Goal: Task Accomplishment & Management: Complete application form

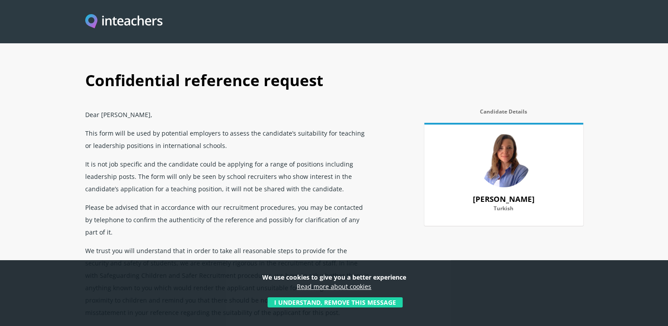
click at [356, 301] on button "I understand, remove this message" at bounding box center [335, 302] width 135 height 10
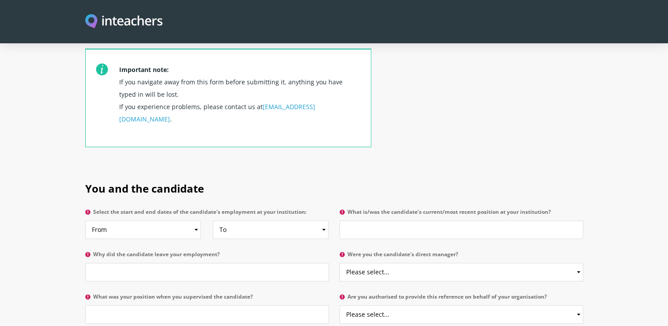
scroll to position [353, 0]
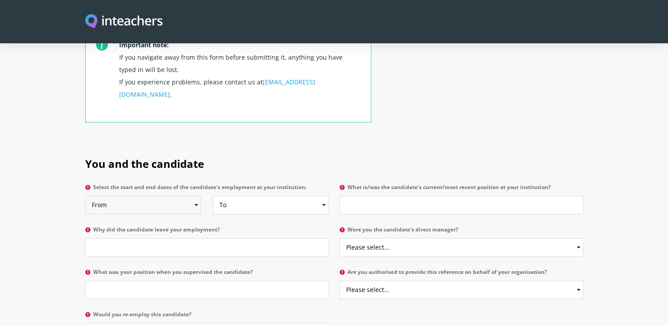
click at [150, 196] on select "From 2025 2024 2023 2022 2021 2020 2019 2018 2017 2016 2015 2014 2013 2012 2011…" at bounding box center [143, 205] width 116 height 19
click at [165, 196] on select "From 2025 2024 2023 2022 2021 2020 2019 2018 2017 2016 2015 2014 2013 2012 2011…" at bounding box center [143, 205] width 116 height 19
select select "2014"
click at [85, 196] on select "From 2025 2024 2023 2022 2021 2020 2019 2018 2017 2016 2015 2014 2013 2012 2011…" at bounding box center [143, 205] width 116 height 19
click at [250, 196] on select "To Currently 2025 2024 2023 2022 2021 2020 2019 2018 2017 2016 2015 2014 2013 2…" at bounding box center [271, 205] width 116 height 19
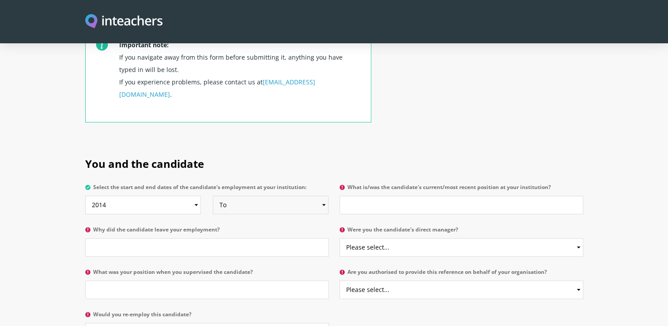
select select "2017"
click at [213, 196] on select "To Currently 2025 2024 2023 2022 2021 2020 2019 2018 2017 2016 2015 2014 2013 2…" at bounding box center [271, 205] width 116 height 19
click at [360, 144] on h2 "You and the candidate" at bounding box center [334, 162] width 498 height 37
click at [398, 196] on input "What is/was the candidate's current/most recent position at your institution?" at bounding box center [462, 205] width 244 height 19
type input "Training Manager and [GEOGRAPHIC_DATA] to the GM"
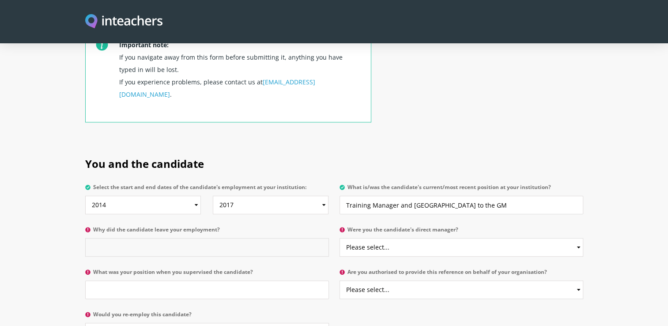
click at [241, 238] on input "Why did the candidate leave your employment?" at bounding box center [207, 247] width 244 height 19
type input "t"
type input "To relocate abroad"
click at [422, 238] on select "Please select... Yes No" at bounding box center [462, 247] width 244 height 19
select select "No"
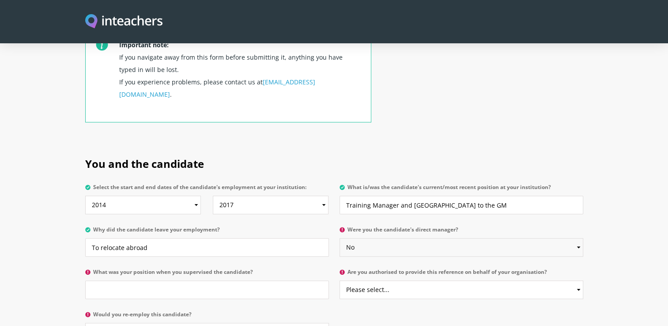
click at [340, 238] on select "Please select... Yes No" at bounding box center [462, 247] width 244 height 19
click at [181, 280] on input "What was your position when you supervised the candidate?" at bounding box center [207, 289] width 244 height 19
type input "Dir. of Human Resources"
click at [209, 308] on p "Would you re-employ this candidate? Please select... Yes No" at bounding box center [209, 329] width 249 height 42
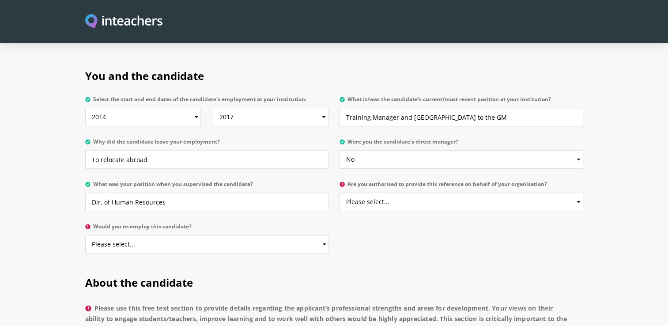
scroll to position [442, 0]
click at [397, 186] on p "Are you authorised to provide this reference on behalf of your organisation? Pl…" at bounding box center [458, 198] width 249 height 42
click at [394, 192] on select "Please select... Yes No" at bounding box center [462, 201] width 244 height 19
select select "Yes"
click at [340, 192] on select "Please select... Yes No" at bounding box center [462, 201] width 244 height 19
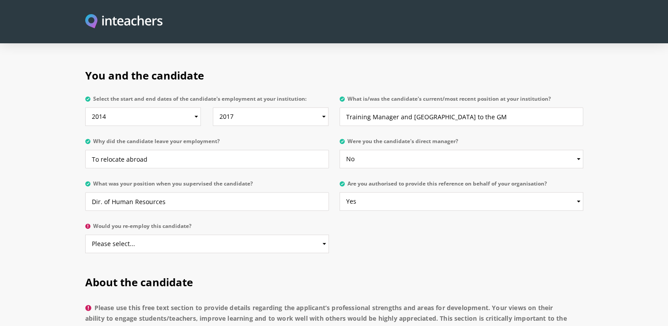
click at [378, 262] on h2 "About the candidate" at bounding box center [334, 280] width 498 height 37
click at [172, 234] on select "Please select... Yes No" at bounding box center [207, 243] width 244 height 19
select select "Yes"
click at [85, 234] on select "Please select... Yes No" at bounding box center [207, 243] width 244 height 19
click at [333, 262] on h2 "About the candidate" at bounding box center [334, 280] width 498 height 37
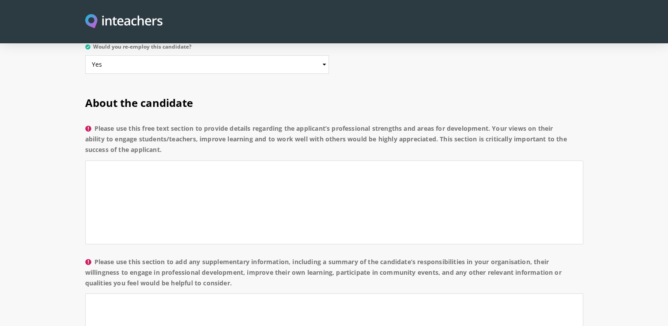
scroll to position [574, 0]
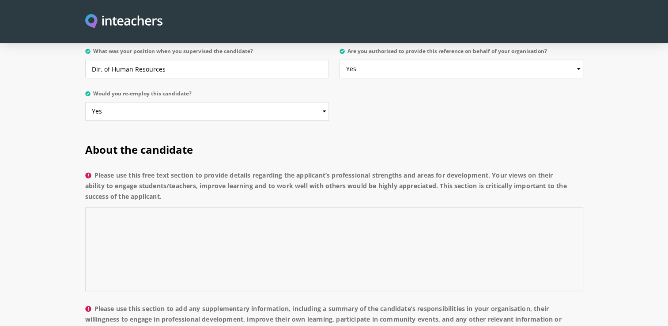
click at [140, 215] on textarea "Please use this free text section to provide details regarding the applicant’s …" at bounding box center [334, 249] width 498 height 84
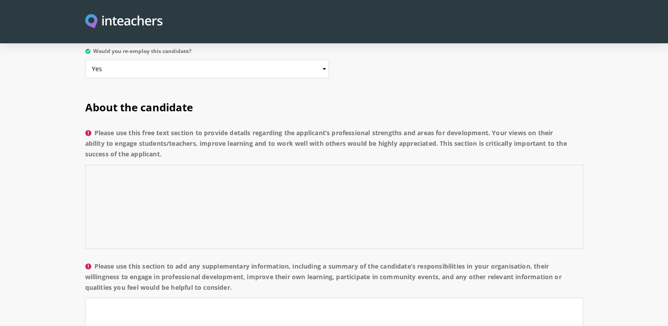
scroll to position [618, 0]
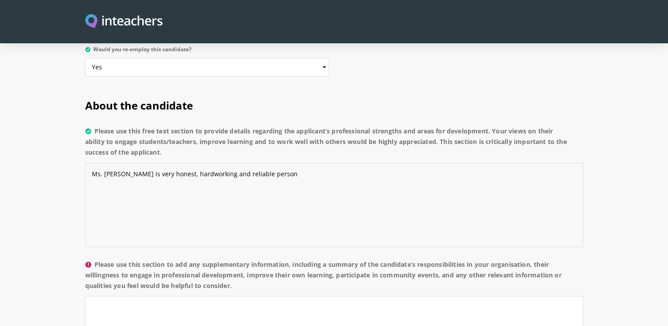
click at [272, 163] on textarea "Ms. [PERSON_NAME] is very honest, hardworking and reliable person" at bounding box center [334, 205] width 498 height 84
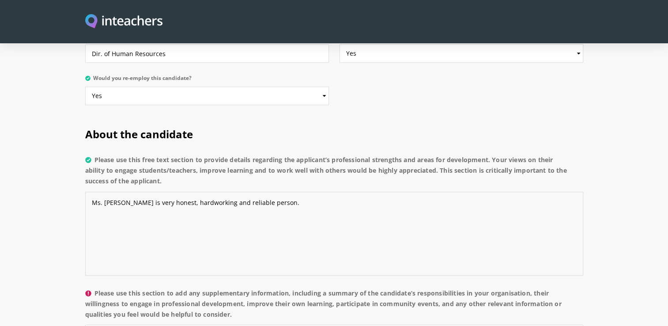
scroll to position [574, 0]
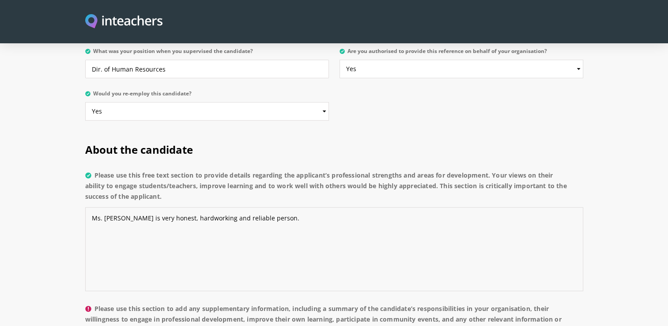
click at [93, 207] on textarea "Ms. [PERSON_NAME] is very honest, hardworking and reliable person." at bounding box center [334, 249] width 498 height 84
drag, startPoint x: 342, startPoint y: 194, endPoint x: 355, endPoint y: 213, distance: 22.5
click at [344, 207] on textarea "I was working as Dir. of Human Resources during the recruitment process of Ms. …" at bounding box center [334, 249] width 498 height 84
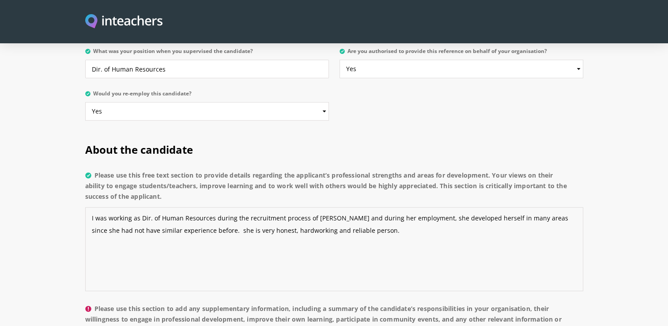
drag, startPoint x: 547, startPoint y: 195, endPoint x: 552, endPoint y: 205, distance: 11.1
click at [548, 207] on textarea "I was working as Dir. of Human Resources during the recruitment process of [PER…" at bounding box center [334, 249] width 498 height 84
drag, startPoint x: 205, startPoint y: 205, endPoint x: 223, endPoint y: 231, distance: 30.5
click at [206, 208] on textarea "I was working as Dir. of Human Resources during the recruitment process of [PER…" at bounding box center [334, 249] width 498 height 84
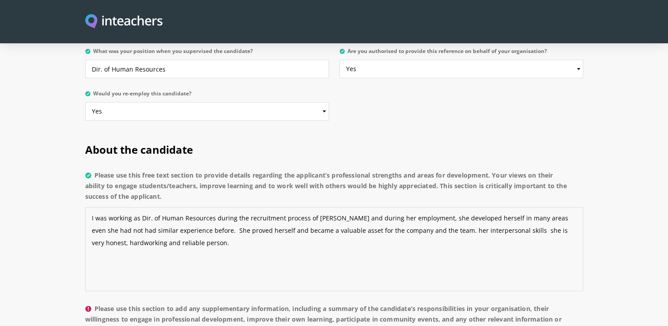
click at [436, 207] on textarea "I was working as Dir. of Human Resources during the recruitment process of [PER…" at bounding box center [334, 249] width 498 height 84
drag, startPoint x: 537, startPoint y: 202, endPoint x: 553, endPoint y: 227, distance: 29.8
click at [540, 207] on textarea "I was working as Dir. of Human Resources during the recruitment process of [PER…" at bounding box center [334, 249] width 498 height 84
click at [353, 220] on textarea "I was working as Dir. of Human Resources during the recruitment process of [PER…" at bounding box center [334, 249] width 498 height 84
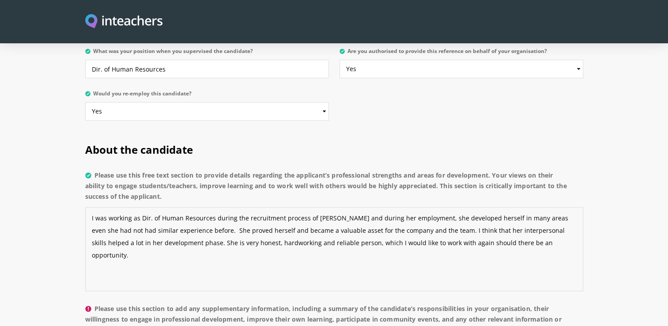
click at [365, 207] on textarea "I was working as Dir. of Human Resources during the recruitment process of [PER…" at bounding box center [334, 249] width 498 height 84
click at [367, 207] on textarea "I was working as Dir. of Human Resources during the recruitment process of [PER…" at bounding box center [334, 249] width 498 height 84
click at [377, 207] on textarea "I was working as Dir. of Human Resources during the recruitment process of [PER…" at bounding box center [334, 249] width 498 height 84
drag, startPoint x: 214, startPoint y: 193, endPoint x: 223, endPoint y: 213, distance: 21.3
click at [213, 207] on textarea "I was working as Dir. of Human Resources during the recruitment process of [PER…" at bounding box center [334, 249] width 498 height 84
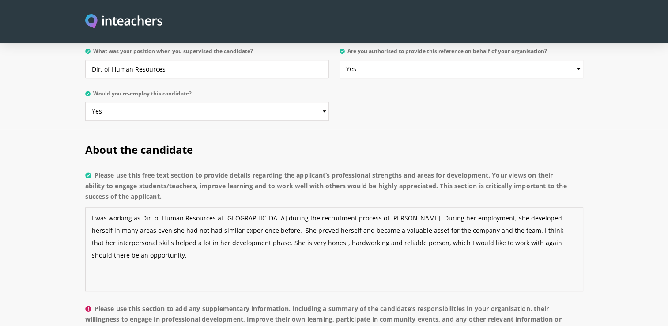
click at [378, 241] on textarea "I was working as Dir. of Human Resources at [GEOGRAPHIC_DATA] during the recrui…" at bounding box center [334, 249] width 498 height 84
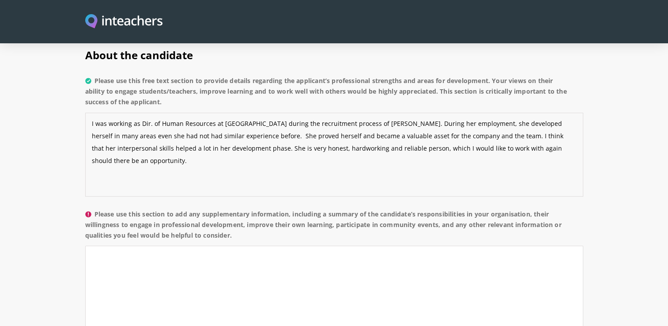
scroll to position [618, 0]
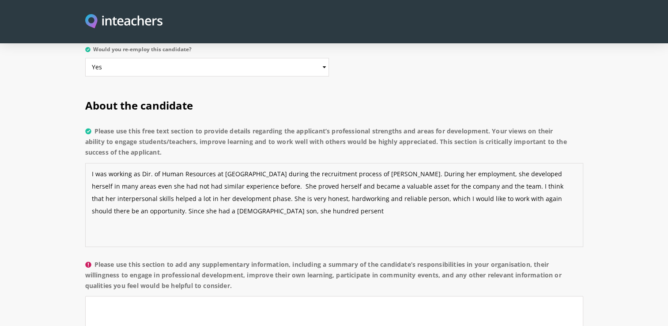
drag, startPoint x: 325, startPoint y: 188, endPoint x: 337, endPoint y: 182, distance: 13.4
drag, startPoint x: 390, startPoint y: 194, endPoint x: 368, endPoint y: 187, distance: 22.8
click at [387, 193] on textarea "I was working as Dir. of Human Resources at [GEOGRAPHIC_DATA] during the recrui…" at bounding box center [334, 205] width 498 height 84
click at [185, 187] on textarea "I was working as Dir. of Human Resources at [GEOGRAPHIC_DATA] during the recrui…" at bounding box center [334, 205] width 498 height 84
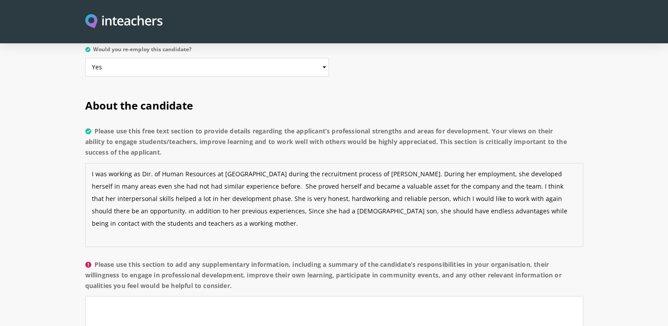
drag, startPoint x: 186, startPoint y: 188, endPoint x: 187, endPoint y: 193, distance: 4.6
click at [187, 190] on textarea "I was working as Dir. of Human Resources at [GEOGRAPHIC_DATA] during the recrui…" at bounding box center [334, 205] width 498 height 84
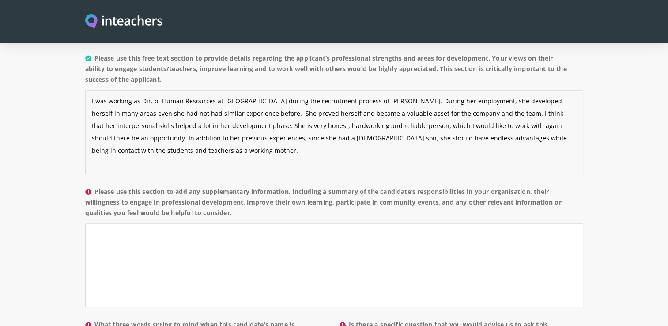
scroll to position [707, 0]
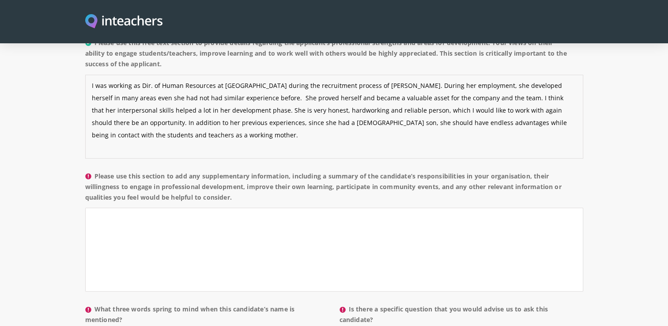
type textarea "I was working as Dir. of Human Resources at [GEOGRAPHIC_DATA] during the recrui…"
drag, startPoint x: 170, startPoint y: 192, endPoint x: 176, endPoint y: 196, distance: 6.7
click at [170, 208] on textarea "Please use this section to add any supplementary information, including a summa…" at bounding box center [334, 250] width 498 height 84
click at [279, 208] on textarea "We were working closely as she was responsible for the training" at bounding box center [334, 250] width 498 height 84
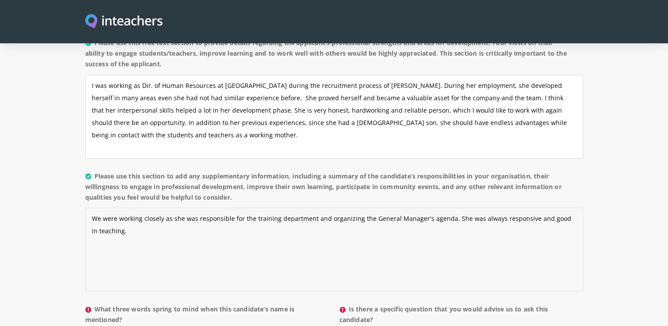
scroll to position [795, 0]
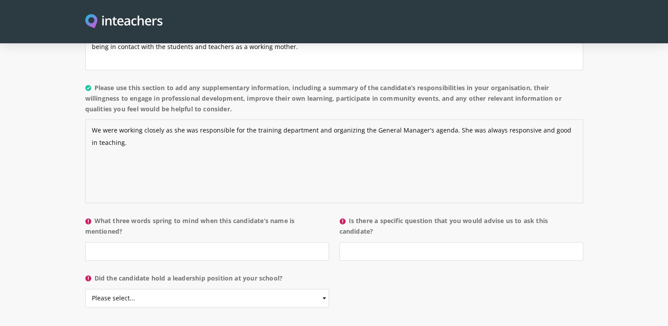
type textarea "We were working closely as she was responsible for the training department and …"
click at [159, 242] on input "What three words spring to mind when this candidate’s name is mentioned?" at bounding box center [207, 251] width 244 height 19
type input "Positive, cheerful and attentive"
click at [535, 273] on div "About the candidate Please use this free text section to provide details regard…" at bounding box center [334, 113] width 509 height 408
click at [454, 242] on input "Is there a specific question that you would advise us to ask this candidate?" at bounding box center [462, 251] width 244 height 19
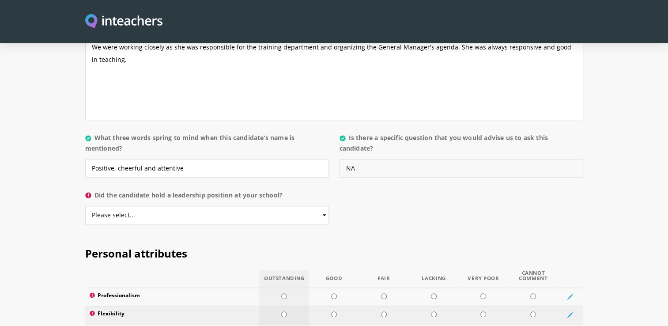
scroll to position [883, 0]
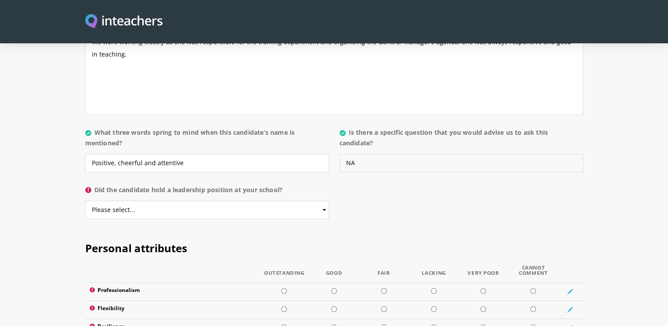
type input "NA"
click at [199, 200] on select "Please select... Yes No" at bounding box center [207, 209] width 244 height 19
click at [200, 185] on label "Did the candidate hold a leadership position at your school?" at bounding box center [207, 193] width 244 height 16
click at [200, 200] on select "Please select... Yes No" at bounding box center [207, 209] width 244 height 19
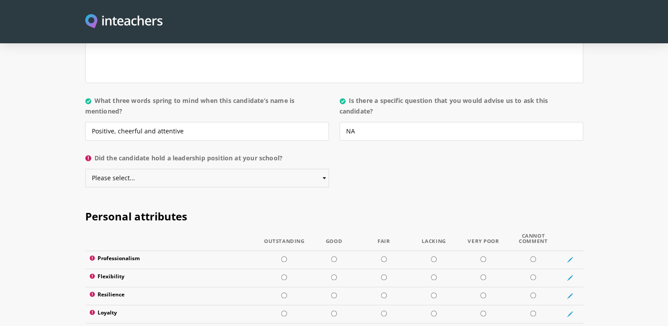
scroll to position [972, 0]
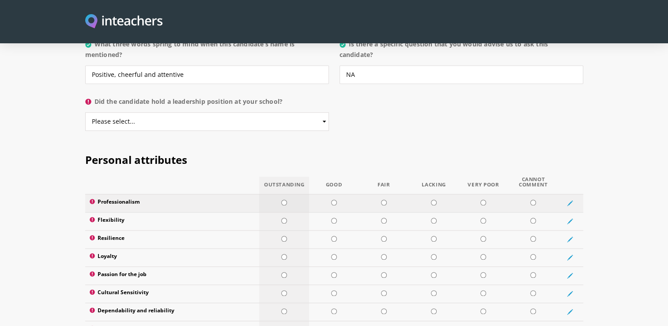
click at [284, 200] on input "radio" at bounding box center [284, 203] width 6 height 6
radio input "true"
click at [283, 218] on input "radio" at bounding box center [284, 221] width 6 height 6
radio input "true"
click at [285, 236] on input "radio" at bounding box center [284, 239] width 6 height 6
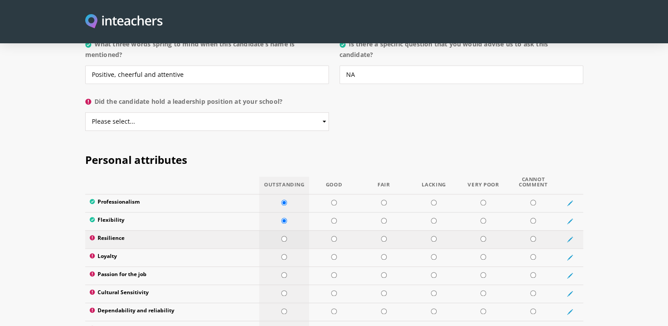
radio input "true"
click at [284, 248] on td at bounding box center [284, 257] width 50 height 18
radio input "true"
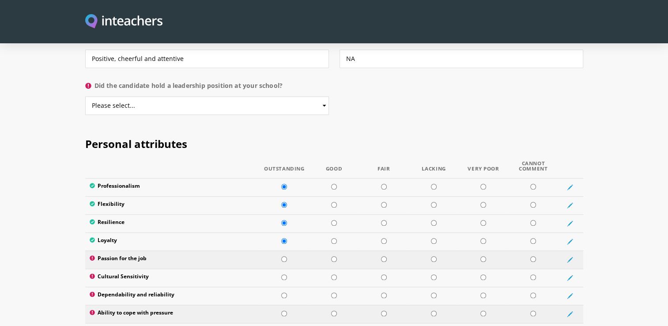
scroll to position [1016, 0]
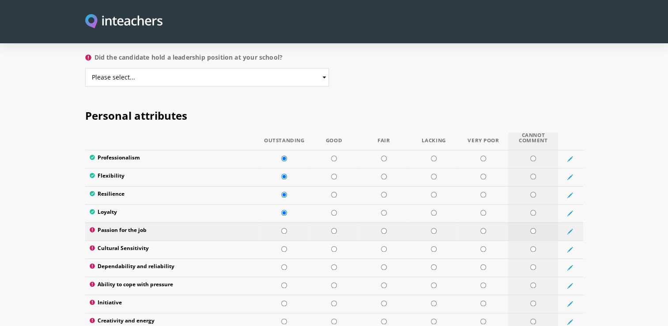
click at [535, 228] on input "radio" at bounding box center [533, 231] width 6 height 6
radio input "true"
click at [287, 222] on td at bounding box center [284, 231] width 50 height 18
radio input "true"
click at [285, 246] on input "radio" at bounding box center [284, 249] width 6 height 6
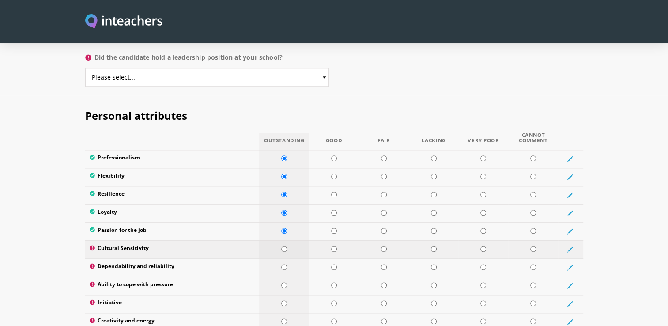
radio input "true"
click at [286, 264] on input "radio" at bounding box center [284, 267] width 6 height 6
radio input "true"
click at [284, 282] on input "radio" at bounding box center [284, 285] width 6 height 6
radio input "true"
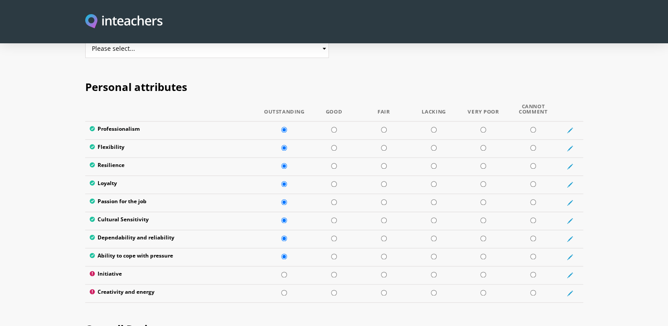
scroll to position [1060, 0]
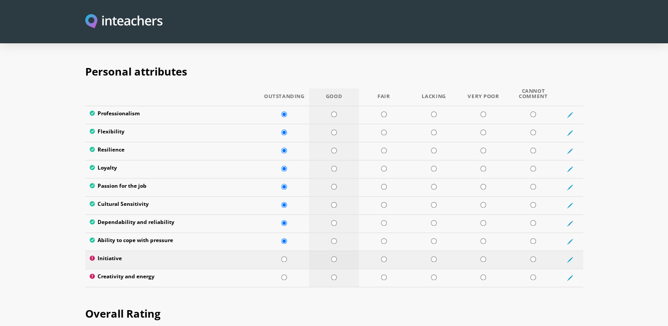
click at [334, 256] on input "radio" at bounding box center [334, 259] width 6 height 6
radio input "true"
click at [283, 268] on td at bounding box center [284, 277] width 50 height 18
radio input "true"
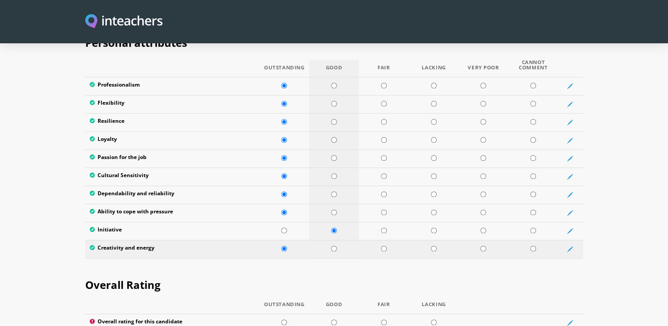
scroll to position [1104, 0]
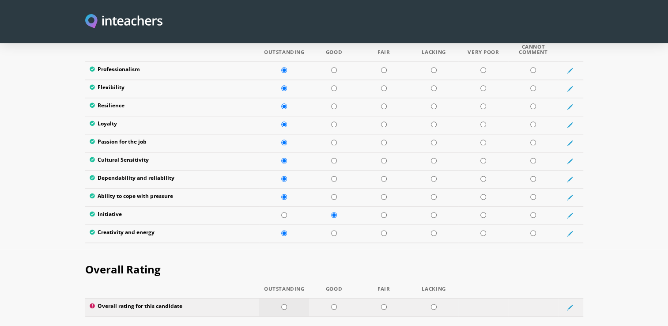
click at [285, 304] on input "radio" at bounding box center [284, 307] width 6 height 6
radio input "true"
click at [325, 249] on h2 "Overall Rating" at bounding box center [334, 267] width 498 height 37
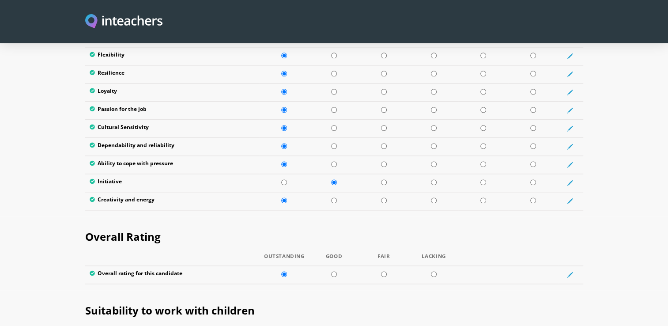
scroll to position [1237, 0]
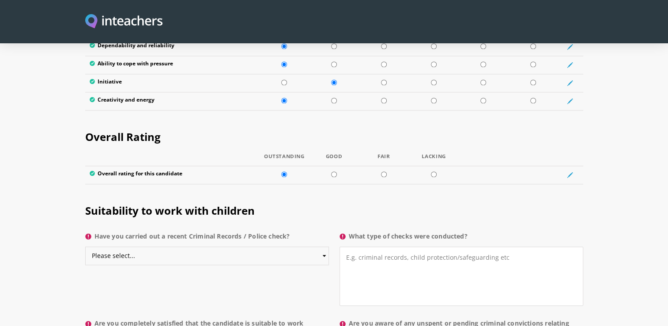
click at [271, 246] on select "Please select... Yes No Do not know" at bounding box center [207, 255] width 244 height 19
select select "Yes"
click at [85, 246] on select "Please select... Yes No Do not know" at bounding box center [207, 255] width 244 height 19
click at [58, 267] on section "Suitability to work with children Have you carried out a recent Criminal Record…" at bounding box center [334, 281] width 668 height 182
click at [433, 246] on textarea "What type of checks were conducted?" at bounding box center [462, 275] width 244 height 59
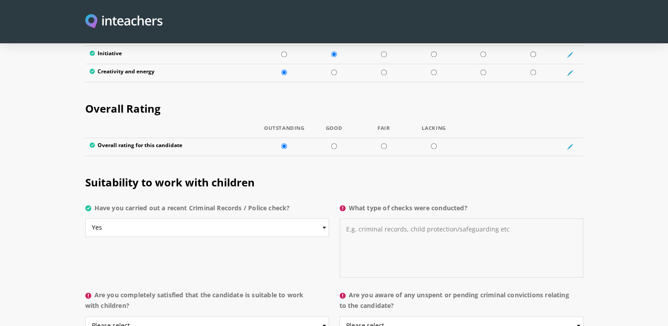
scroll to position [1325, 0]
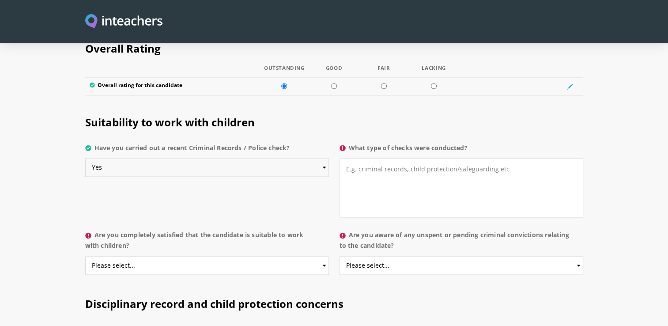
click at [119, 158] on select "Please select... Yes No Do not know" at bounding box center [207, 167] width 244 height 19
select select
click at [85, 158] on select "Please select... Yes No Do not know" at bounding box center [207, 167] width 244 height 19
click at [132, 173] on div "Suitability to work with children Have you carried out a recent Criminal Record…" at bounding box center [334, 164] width 509 height 125
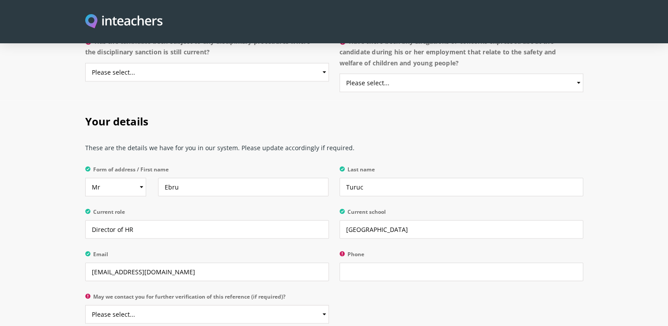
scroll to position [1634, 0]
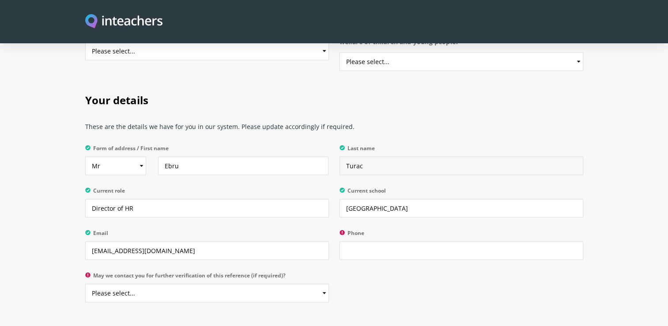
type input "Turac"
drag, startPoint x: 137, startPoint y: 182, endPoint x: 66, endPoint y: 172, distance: 71.7
click at [66, 172] on section "Your details These are the details we have for you in our system. Please update…" at bounding box center [334, 194] width 668 height 231
type input "Human Resources Manager"
drag, startPoint x: 470, startPoint y: 188, endPoint x: 337, endPoint y: 178, distance: 133.3
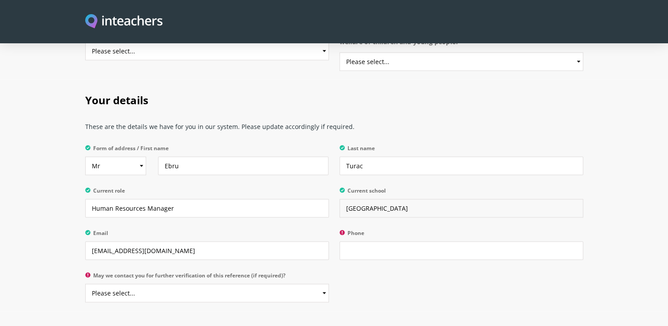
click at [337, 184] on p "Current school [GEOGRAPHIC_DATA]" at bounding box center [458, 205] width 249 height 42
type input "[GEOGRAPHIC_DATA] [GEOGRAPHIC_DATA]"
click at [390, 241] on input "Phone" at bounding box center [462, 250] width 244 height 19
type input "5"
type input "[PHONE_NUMBER]"
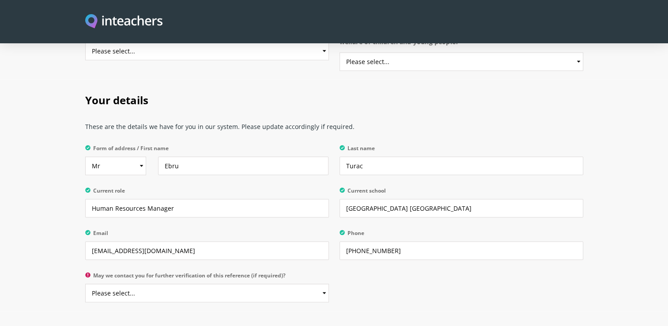
click at [408, 275] on div "Your details These are the details we have for you in our system. Please update…" at bounding box center [334, 194] width 509 height 231
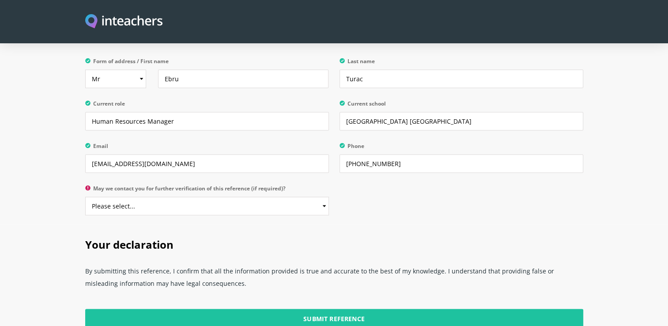
scroll to position [1722, 0]
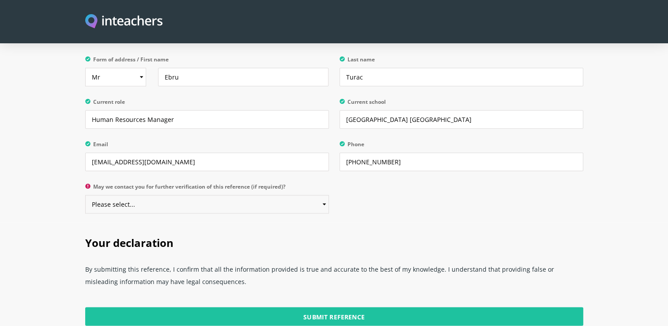
click at [223, 195] on select "Please select... Yes No" at bounding box center [207, 204] width 244 height 19
select select "Yes"
click at [85, 195] on select "Please select... Yes No" at bounding box center [207, 204] width 244 height 19
click at [305, 223] on h2 "Your declaration" at bounding box center [334, 241] width 498 height 37
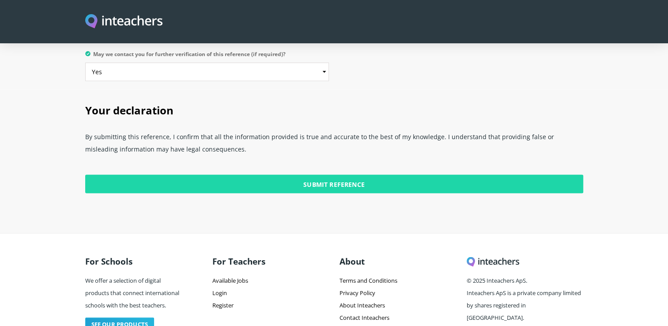
scroll to position [1766, 0]
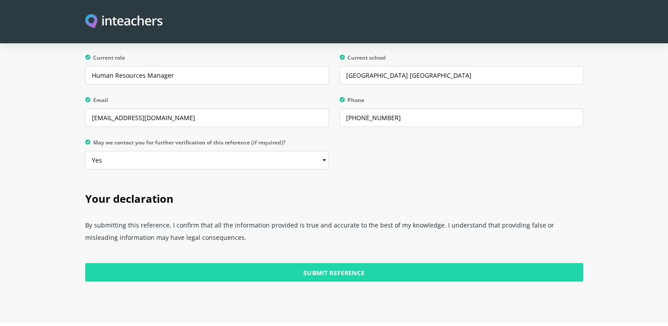
click at [376, 263] on input "Submit Reference" at bounding box center [334, 272] width 498 height 19
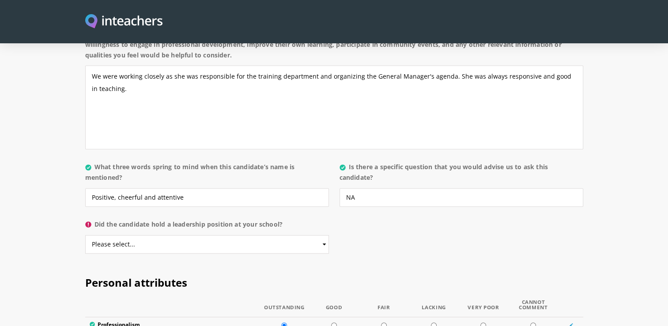
scroll to position [850, 0]
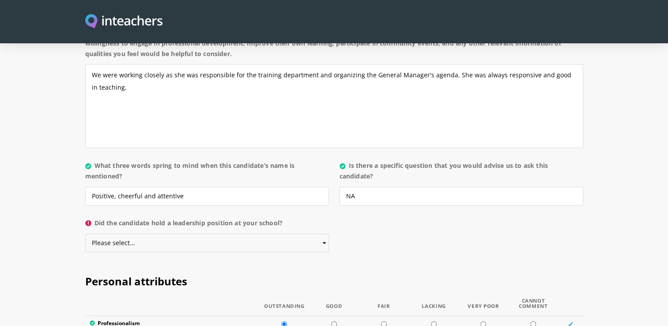
click at [308, 234] on select "Please select... Yes No" at bounding box center [207, 243] width 244 height 19
select select "Yes"
click at [85, 234] on select "Please select... Yes No" at bounding box center [207, 243] width 244 height 19
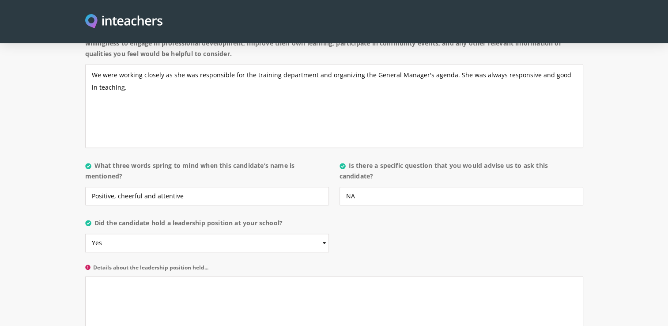
click at [412, 218] on div "About the candidate Please use this free text section to provide details regard…" at bounding box center [334, 110] width 498 height 515
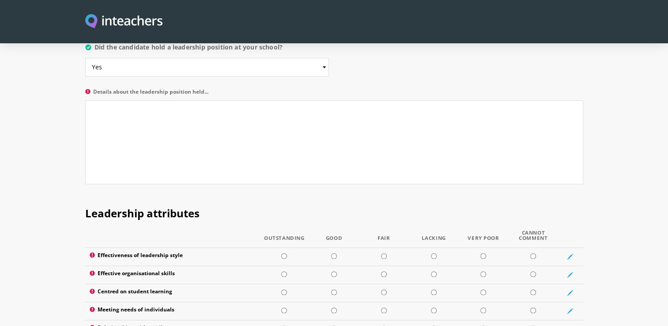
scroll to position [1027, 0]
click at [227, 106] on textarea "Details about the leadership position held..." at bounding box center [334, 141] width 498 height 84
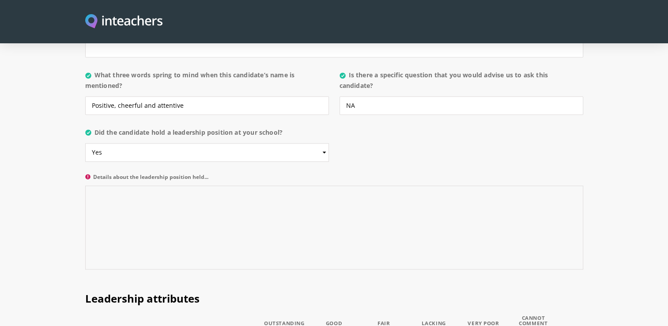
scroll to position [938, 0]
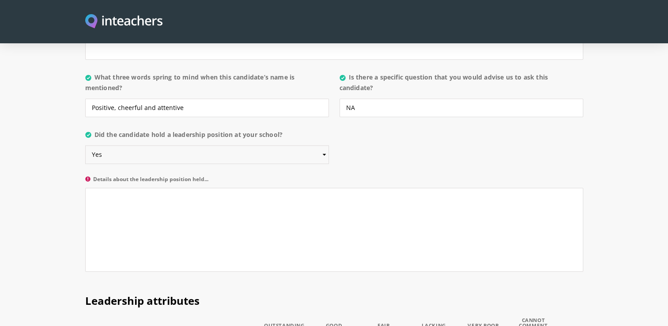
click at [240, 145] on select "Please select... Yes No" at bounding box center [207, 154] width 244 height 19
click at [221, 188] on textarea "Details about the leadership position held..." at bounding box center [334, 230] width 498 height 84
click at [199, 188] on textarea "Promoted to the Training" at bounding box center [334, 230] width 498 height 84
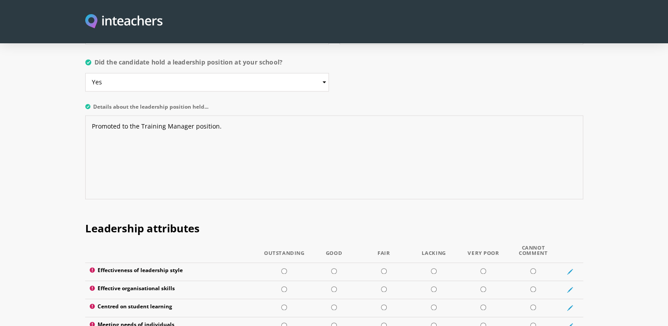
scroll to position [894, 0]
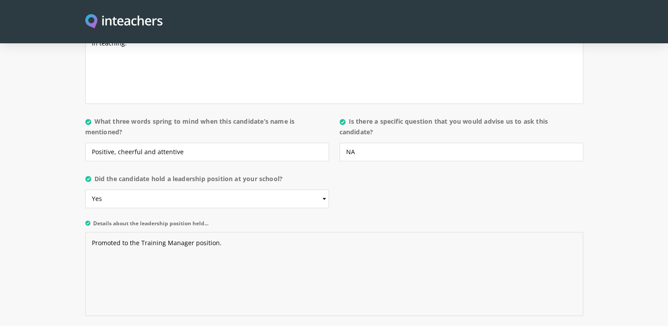
type textarea "Promoted to the Training Manager position."
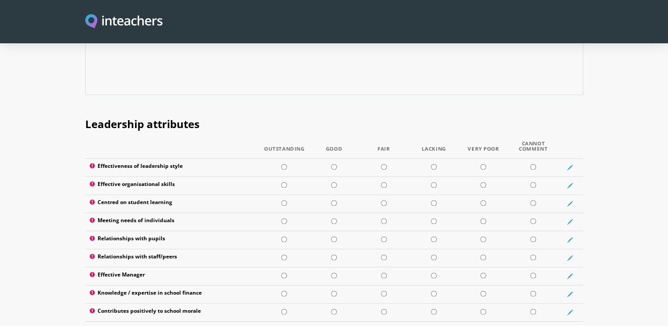
scroll to position [1159, 0]
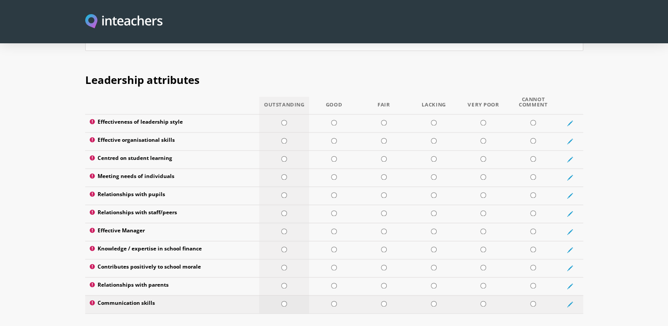
click at [284, 301] on input "radio" at bounding box center [284, 304] width 6 height 6
radio input "true"
click at [287, 277] on td at bounding box center [284, 286] width 50 height 18
radio input "true"
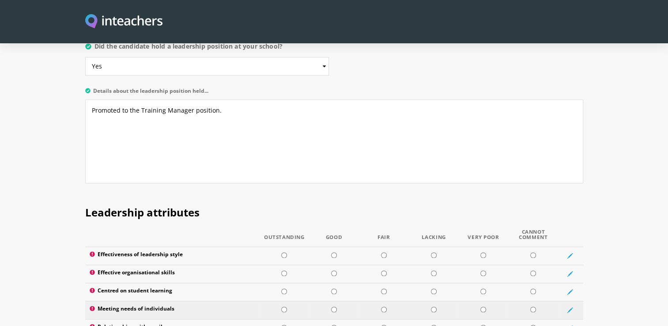
scroll to position [894, 0]
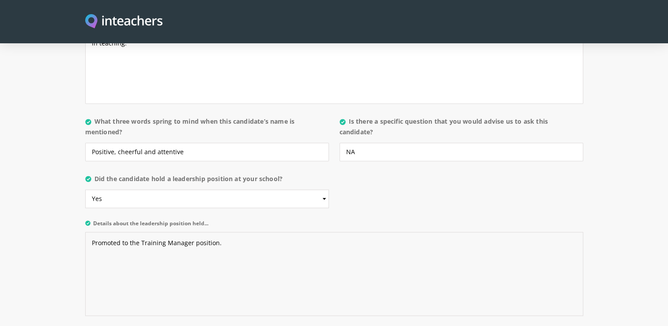
click at [236, 232] on textarea "Promoted to the Training Manager position." at bounding box center [334, 274] width 498 height 84
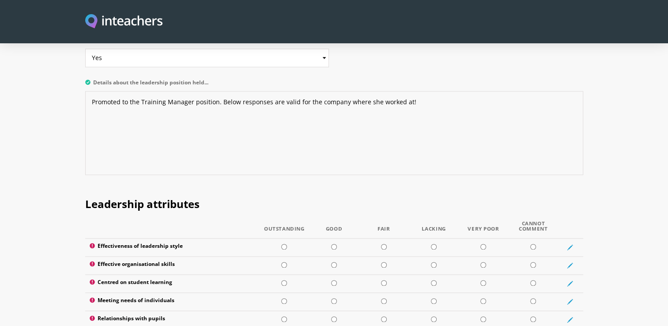
scroll to position [1071, 0]
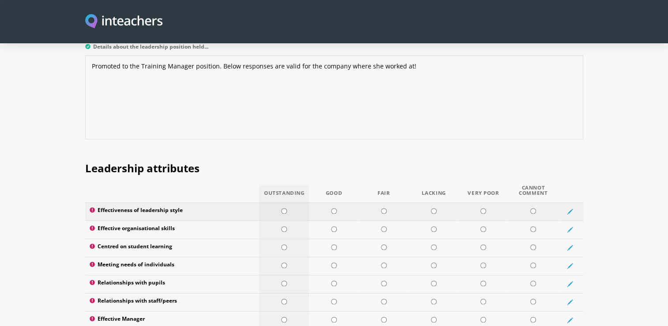
type textarea "Promoted to the Training Manager position. Below responses are valid for the co…"
click at [286, 208] on input "radio" at bounding box center [284, 211] width 6 height 6
radio input "true"
click at [286, 226] on input "radio" at bounding box center [284, 229] width 6 height 6
radio input "true"
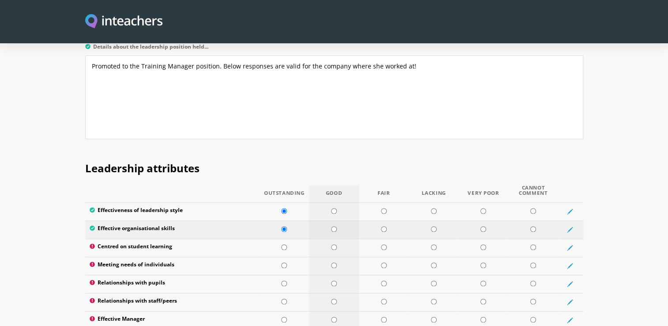
click at [336, 226] on input "radio" at bounding box center [334, 229] width 6 height 6
radio input "true"
click at [287, 220] on td at bounding box center [284, 229] width 50 height 18
radio input "true"
click at [287, 244] on input "radio" at bounding box center [284, 247] width 6 height 6
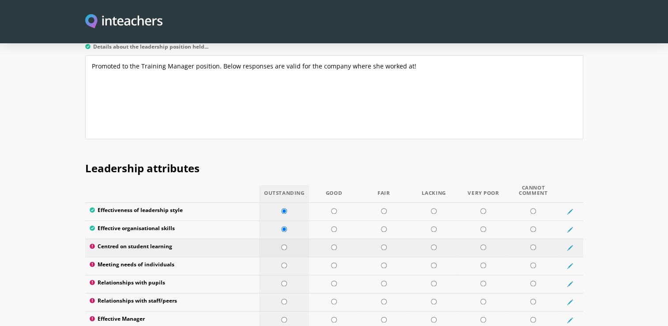
radio input "true"
click at [283, 262] on input "radio" at bounding box center [284, 265] width 6 height 6
radio input "true"
click at [283, 280] on input "radio" at bounding box center [284, 283] width 6 height 6
radio input "true"
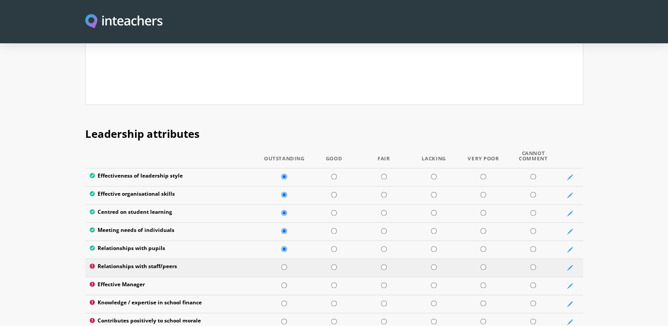
scroll to position [1159, 0]
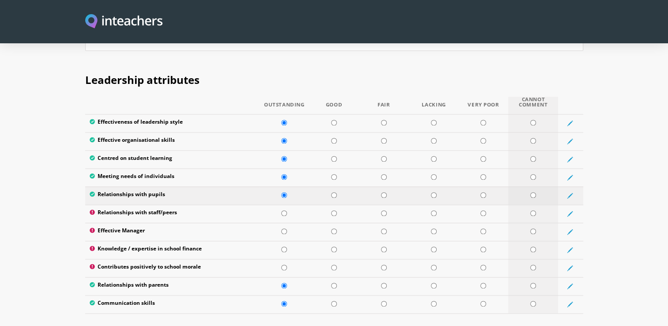
click at [534, 192] on input "radio" at bounding box center [533, 195] width 6 height 6
radio input "true"
click at [285, 210] on input "radio" at bounding box center [284, 213] width 6 height 6
radio input "true"
click at [284, 228] on input "radio" at bounding box center [284, 231] width 6 height 6
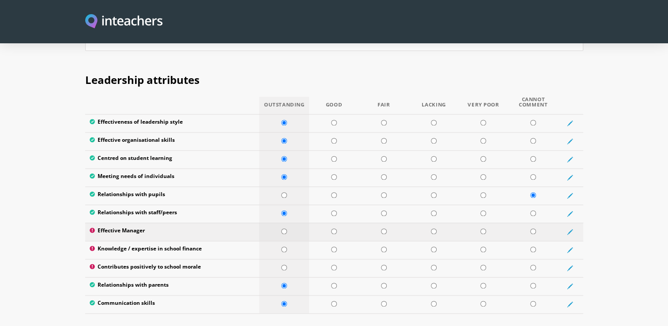
radio input "true"
click at [535, 246] on input "radio" at bounding box center [533, 249] width 6 height 6
radio input "true"
click at [533, 265] on input "radio" at bounding box center [533, 268] width 6 height 6
radio input "true"
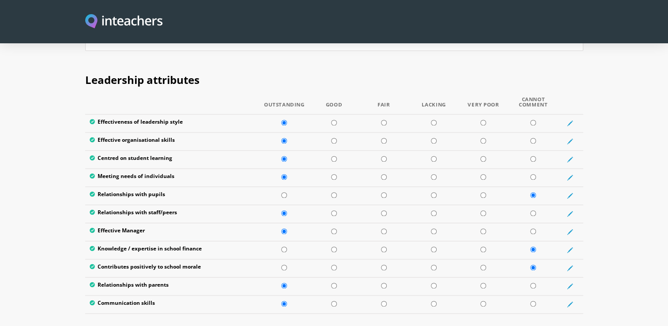
click at [197, 290] on div "Leadership attributes Outstanding Good Fair Lacking Very Poor Cannot Comment Ef…" at bounding box center [334, 190] width 509 height 260
click at [535, 283] on input "radio" at bounding box center [533, 286] width 6 height 6
radio input "true"
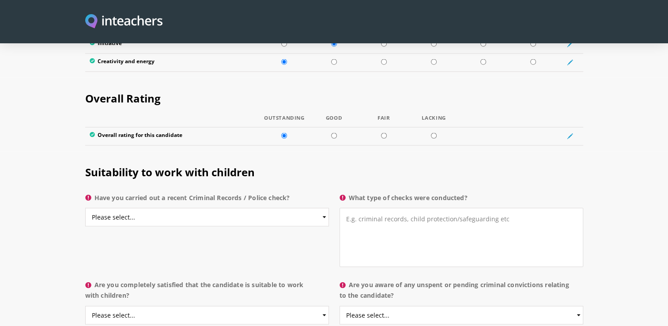
scroll to position [1645, 0]
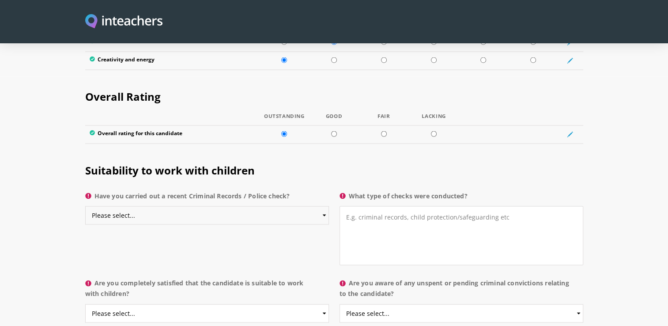
click at [189, 206] on select "Please select... Yes No Do not know" at bounding box center [207, 215] width 244 height 19
select select "No"
click at [85, 206] on select "Please select... Yes No Do not know" at bounding box center [207, 215] width 244 height 19
click at [390, 206] on textarea "What type of checks were conducted?" at bounding box center [462, 235] width 244 height 59
type textarea "NA"
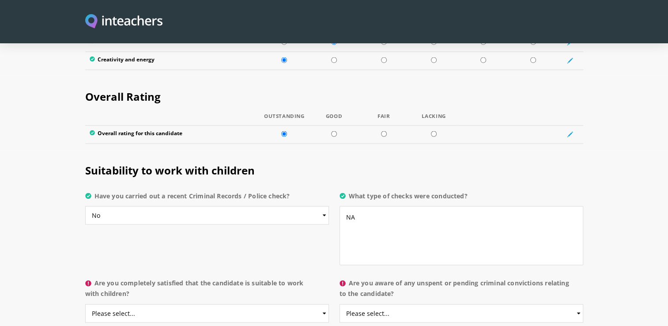
click at [205, 209] on div "Suitability to work with children Have you carried out a recent Criminal Record…" at bounding box center [334, 212] width 509 height 125
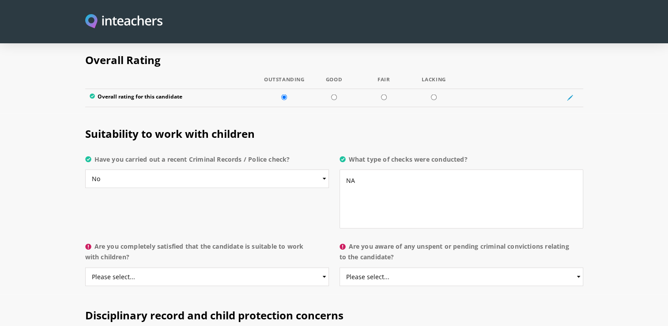
scroll to position [1733, 0]
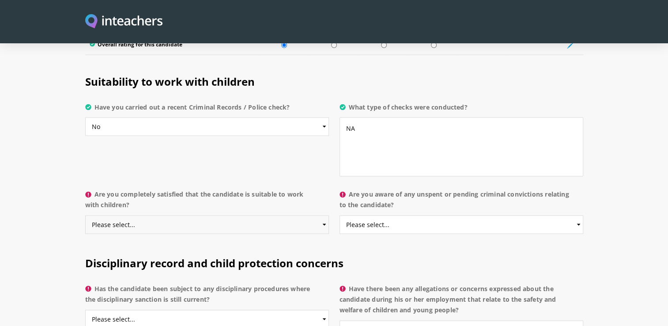
click at [237, 216] on select "Please select... Yes No Do not know" at bounding box center [207, 225] width 244 height 19
select select "Do not know"
click at [85, 216] on select "Please select... Yes No Do not know" at bounding box center [207, 225] width 244 height 19
drag, startPoint x: 240, startPoint y: 204, endPoint x: 291, endPoint y: 202, distance: 51.3
click at [244, 216] on select "Please select... Yes No Do not know" at bounding box center [207, 225] width 244 height 19
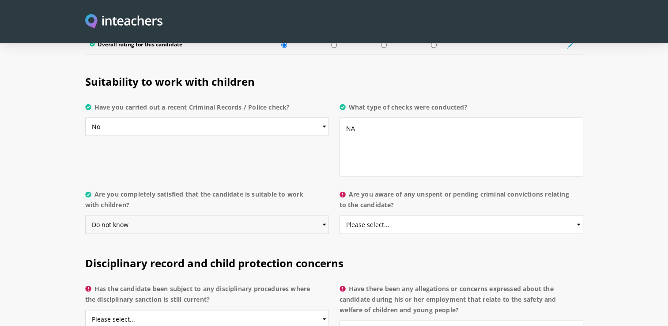
click at [85, 216] on select "Please select... Yes No Do not know" at bounding box center [207, 225] width 244 height 19
click at [183, 243] on h2 "Disciplinary record and child protection concerns" at bounding box center [334, 261] width 498 height 37
click at [505, 216] on select "Please select... Yes No Do not know" at bounding box center [462, 225] width 244 height 19
select select "Do not know"
click at [340, 216] on select "Please select... Yes No Do not know" at bounding box center [462, 225] width 244 height 19
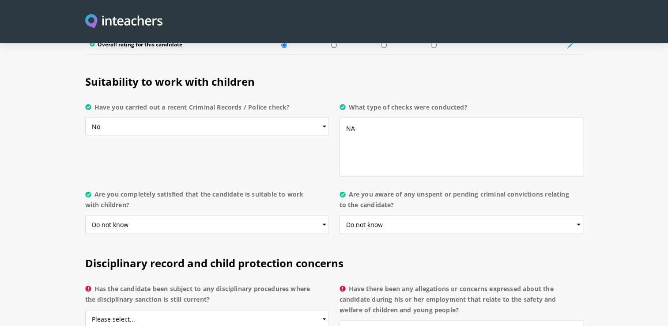
click at [435, 243] on h2 "Disciplinary record and child protection concerns" at bounding box center [334, 261] width 498 height 37
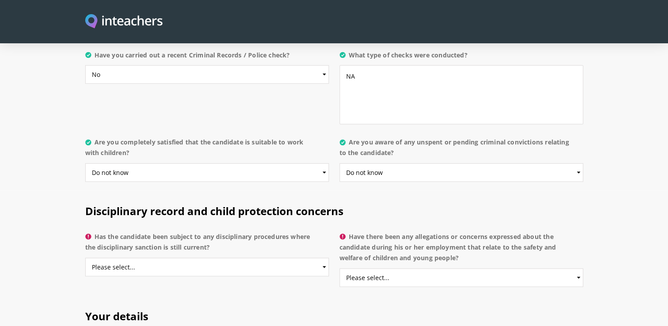
scroll to position [1866, 0]
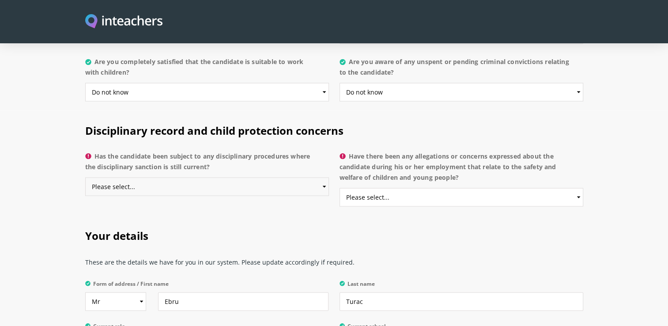
click at [188, 178] on select "Please select... Yes No Do not know" at bounding box center [207, 187] width 244 height 19
select select "Do not know"
click at [85, 178] on select "Please select... Yes No Do not know" at bounding box center [207, 187] width 244 height 19
click at [325, 216] on h2 "Your details" at bounding box center [334, 234] width 498 height 37
click at [484, 188] on select "Please select... Yes No Do not know" at bounding box center [462, 197] width 244 height 19
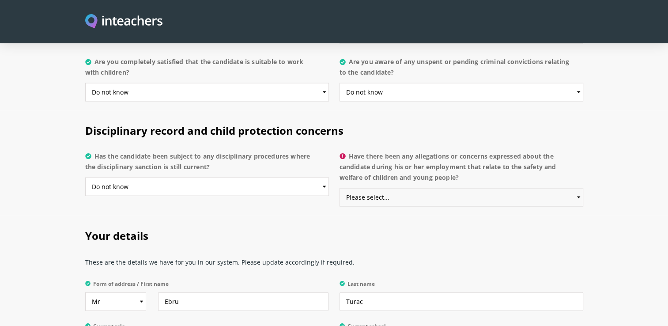
select select "Do not know"
click at [340, 188] on select "Please select... Yes No Do not know" at bounding box center [462, 197] width 244 height 19
click at [539, 221] on h2 "Your details" at bounding box center [334, 234] width 498 height 37
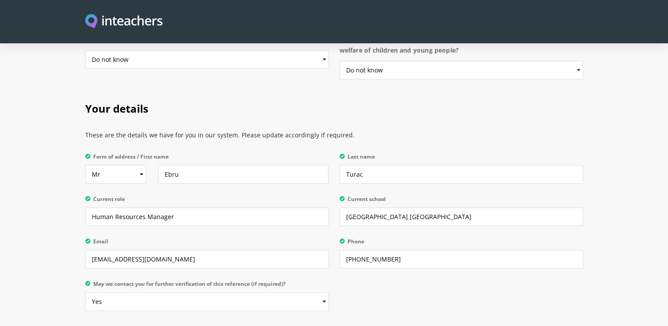
scroll to position [1998, 0]
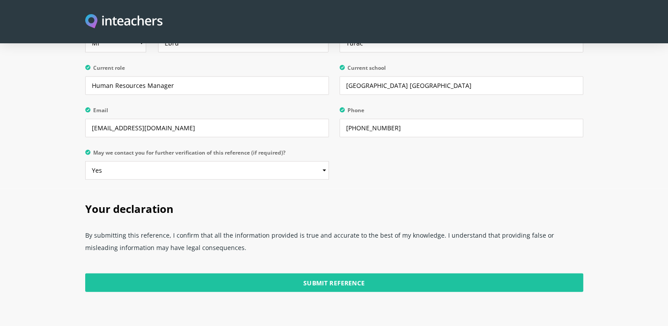
scroll to position [2131, 0]
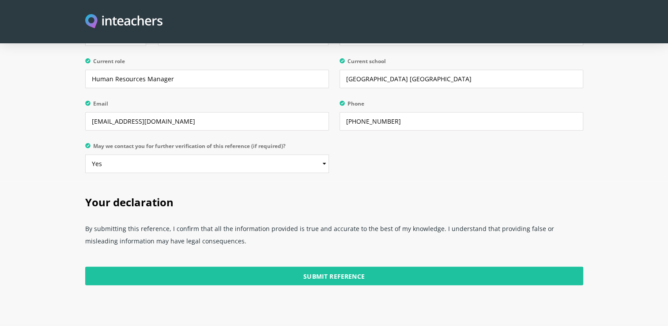
click at [388, 267] on input "Submit Reference" at bounding box center [334, 276] width 498 height 19
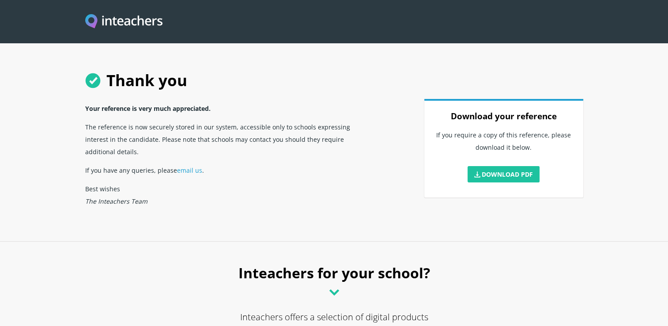
click at [296, 192] on p "Best wishes The Inteachers Team" at bounding box center [228, 194] width 286 height 31
